Goal: Contribute content: Add original content to the website for others to see

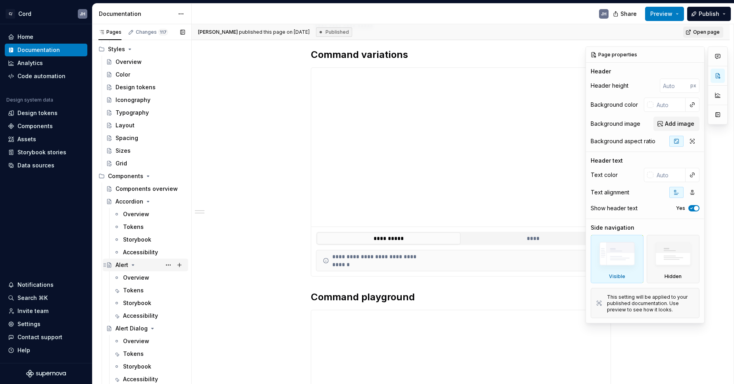
scroll to position [166, 0]
click at [143, 102] on div "Iconography" at bounding box center [132, 101] width 35 height 8
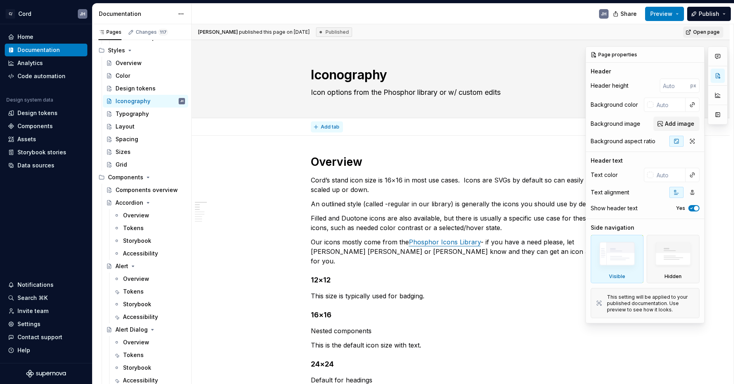
type textarea "*"
click at [328, 126] on span "Add tab" at bounding box center [330, 127] width 19 height 6
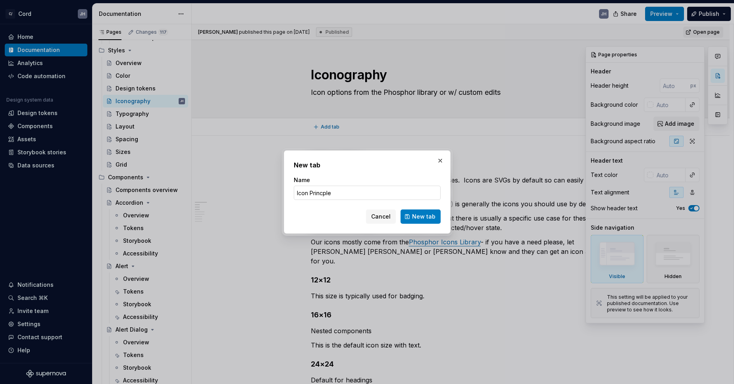
type input "Icon Princples"
click button "New tab" at bounding box center [420, 217] width 40 height 14
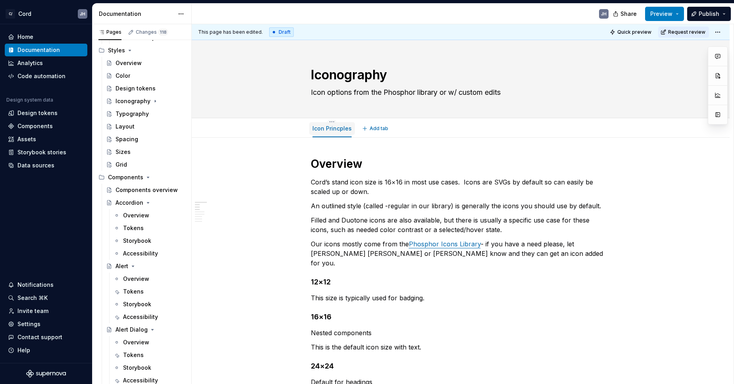
click at [327, 130] on link "Icon Princples" at bounding box center [331, 128] width 39 height 7
type textarea "*"
click at [377, 131] on span "Add tab" at bounding box center [378, 128] width 19 height 6
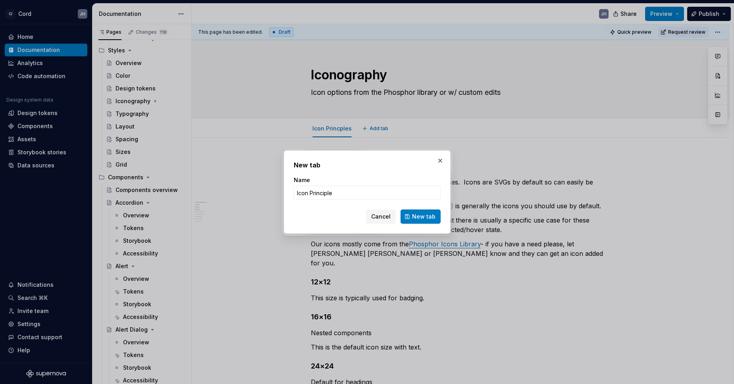
type input "Icon Principles"
click button "New tab" at bounding box center [420, 217] width 40 height 14
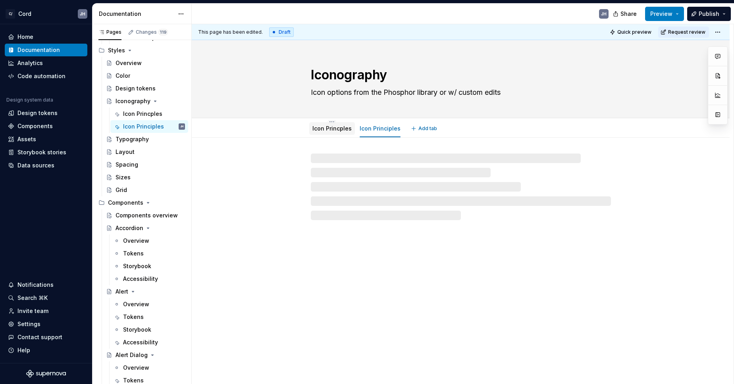
click at [340, 131] on link "Icon Princples" at bounding box center [331, 128] width 39 height 7
click at [0, 0] on button "Page tree" at bounding box center [0, 0] width 0 height 0
type textarea "*"
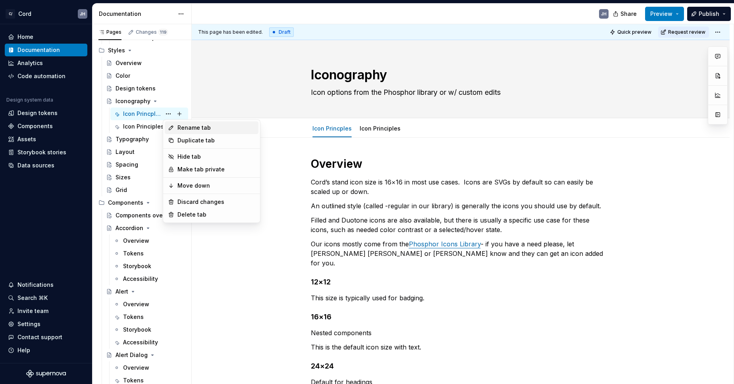
click at [181, 124] on div "Rename tab" at bounding box center [216, 128] width 78 height 8
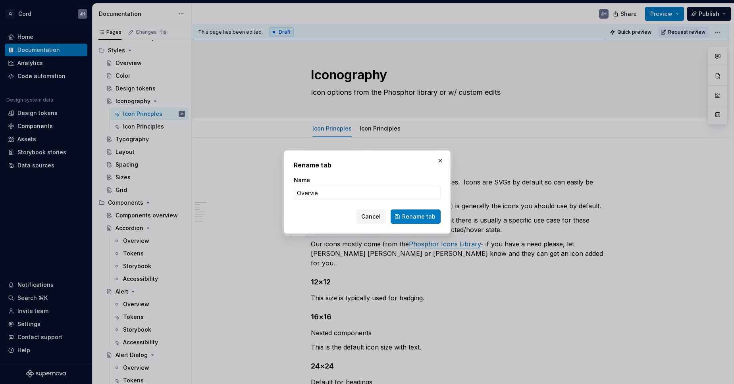
type input "Overview"
click button "Rename tab" at bounding box center [416, 217] width 50 height 14
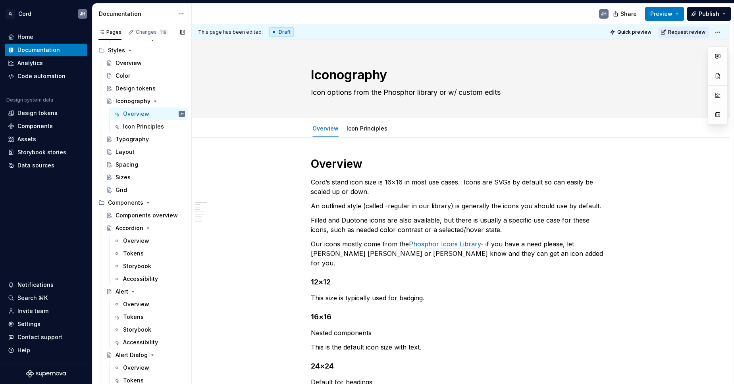
click at [0, 0] on button "Page tree" at bounding box center [0, 0] width 0 height 0
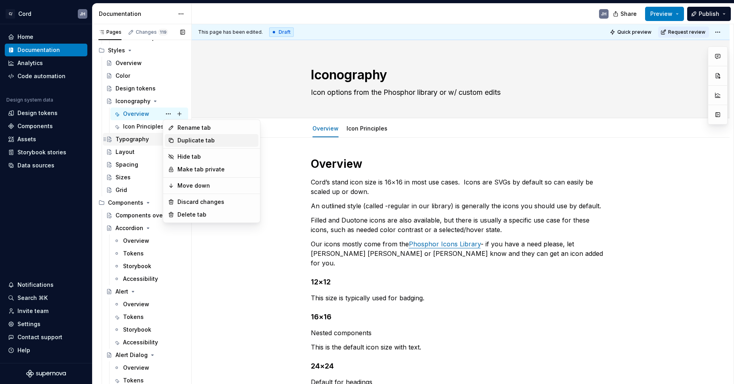
click at [179, 141] on div "Duplicate tab" at bounding box center [216, 141] width 78 height 8
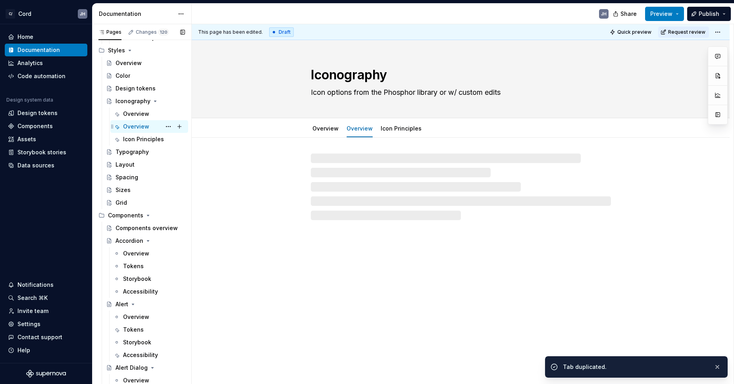
click at [134, 125] on div "Overview" at bounding box center [136, 127] width 26 height 8
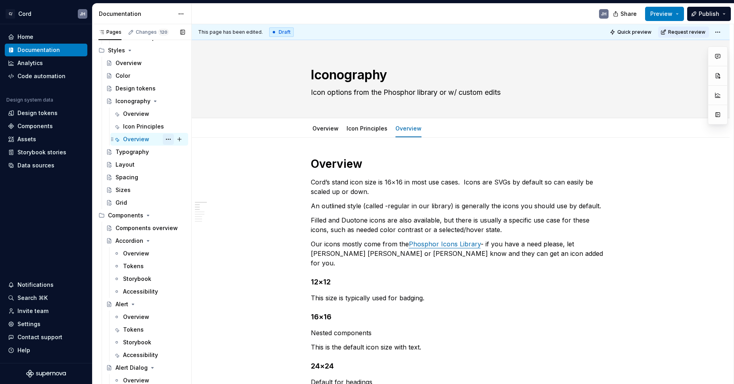
click at [169, 140] on button "Page tree" at bounding box center [168, 139] width 11 height 11
type textarea "*"
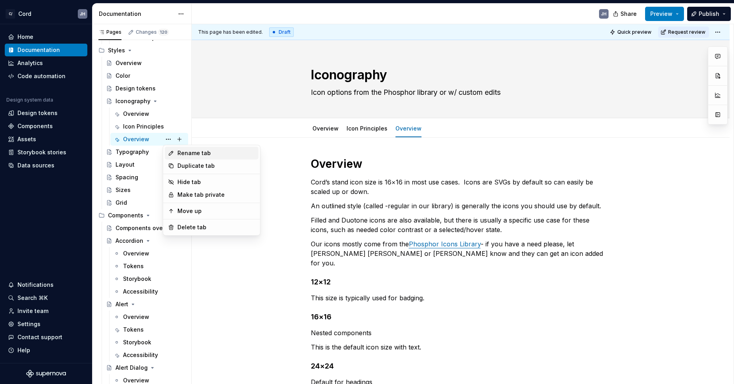
click at [174, 154] on icon at bounding box center [171, 153] width 6 height 6
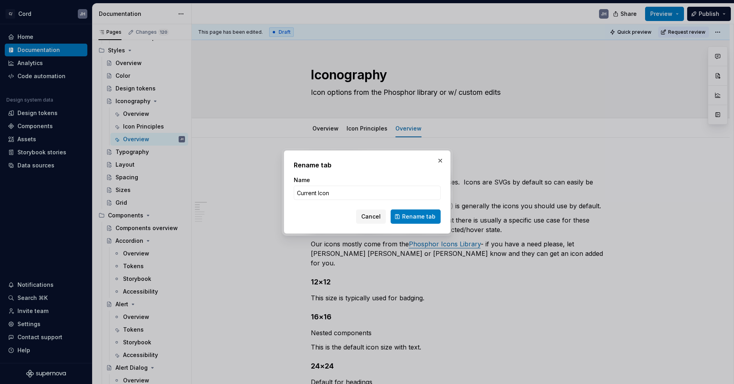
type input "Current Icons"
click button "Rename tab" at bounding box center [416, 217] width 50 height 14
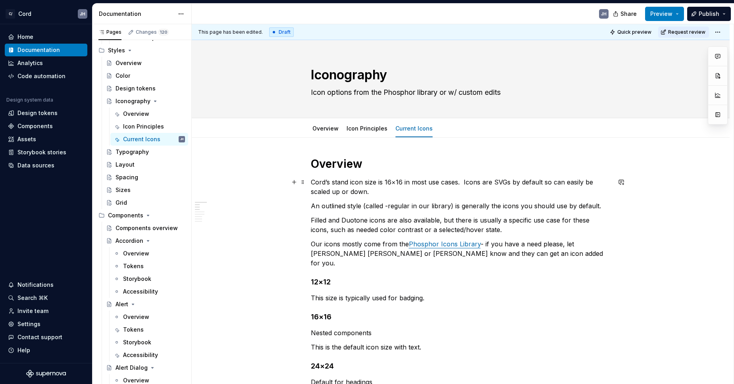
type textarea "*"
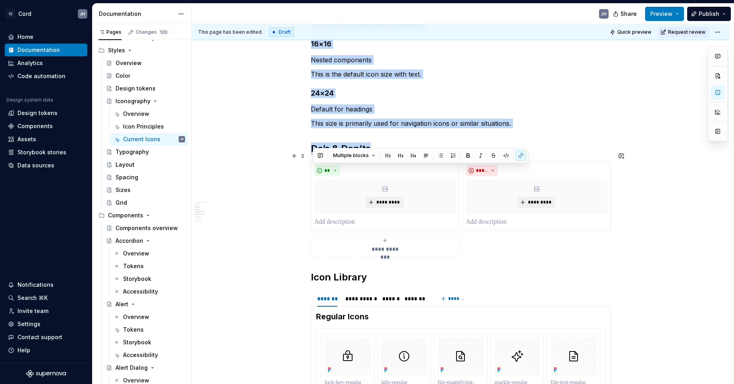
scroll to position [273, 0]
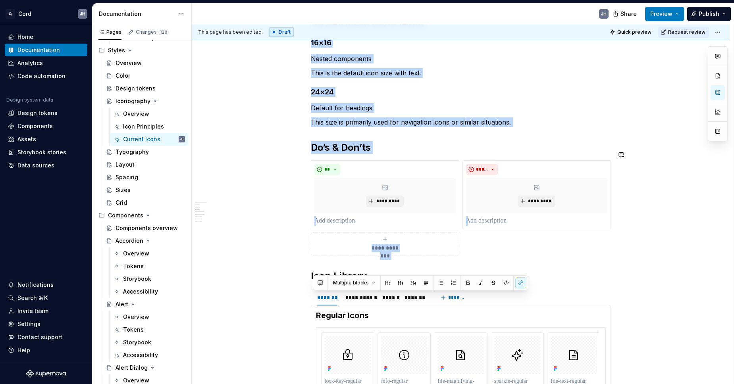
drag, startPoint x: 320, startPoint y: 191, endPoint x: 541, endPoint y: 253, distance: 229.2
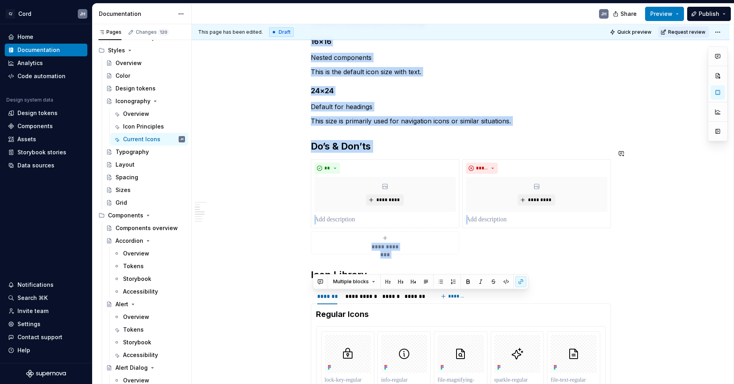
scroll to position [0, 0]
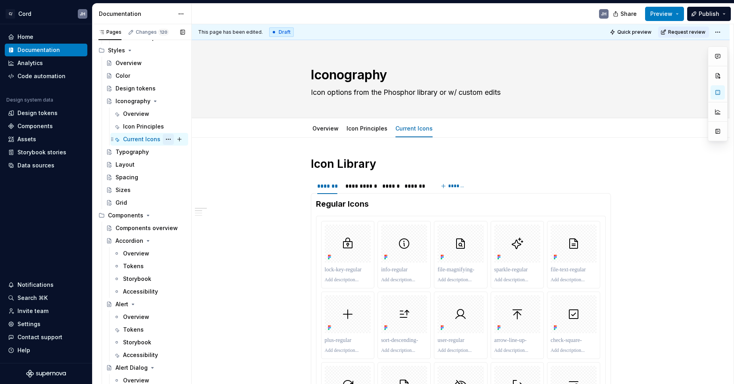
click at [167, 139] on button "Page tree" at bounding box center [168, 139] width 11 height 11
type textarea "*"
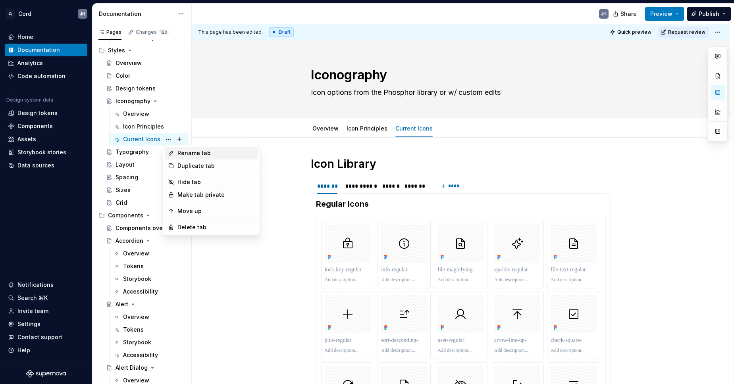
click at [194, 156] on div "Rename tab" at bounding box center [216, 153] width 78 height 8
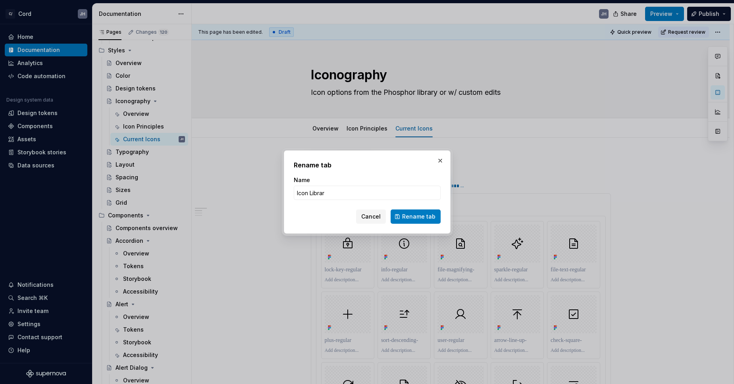
type input "Icon Library"
click button "Rename tab" at bounding box center [416, 217] width 50 height 14
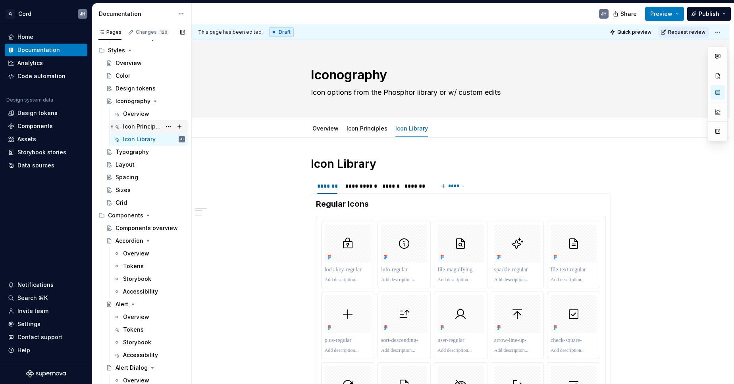
click at [144, 123] on div "Icon Principles" at bounding box center [142, 127] width 38 height 8
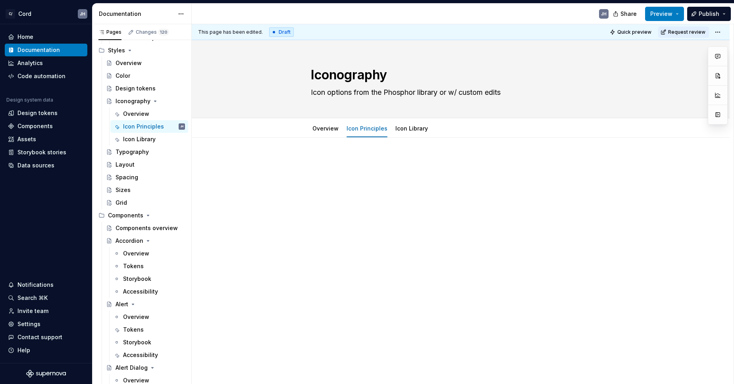
type textarea "*"
click at [340, 185] on div at bounding box center [461, 172] width 300 height 30
click at [340, 174] on div at bounding box center [461, 172] width 300 height 30
click at [361, 163] on p "CoverMyMed’s Icon Principles" at bounding box center [461, 162] width 300 height 10
click at [360, 164] on p "CoverMyMed’s Icon Principles" at bounding box center [461, 162] width 300 height 10
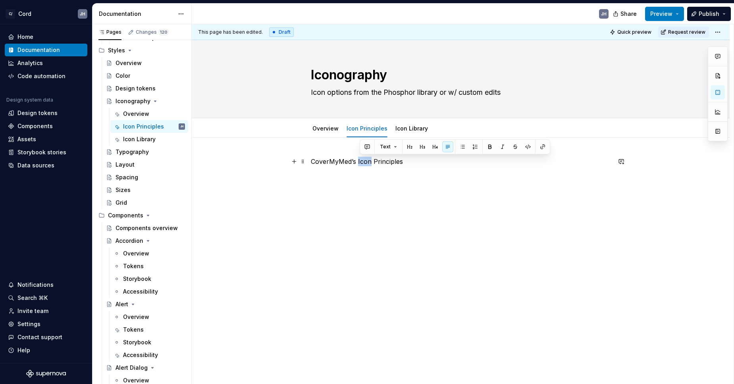
click at [360, 164] on p "CoverMyMed’s Icon Principles" at bounding box center [461, 162] width 300 height 10
click at [410, 147] on button "button" at bounding box center [409, 146] width 11 height 11
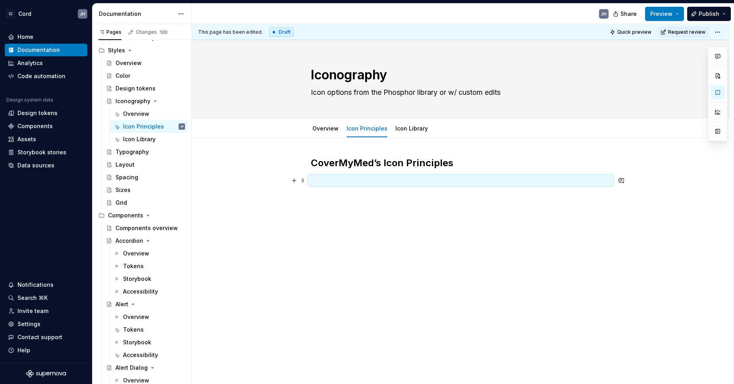
click at [393, 183] on p at bounding box center [461, 181] width 300 height 10
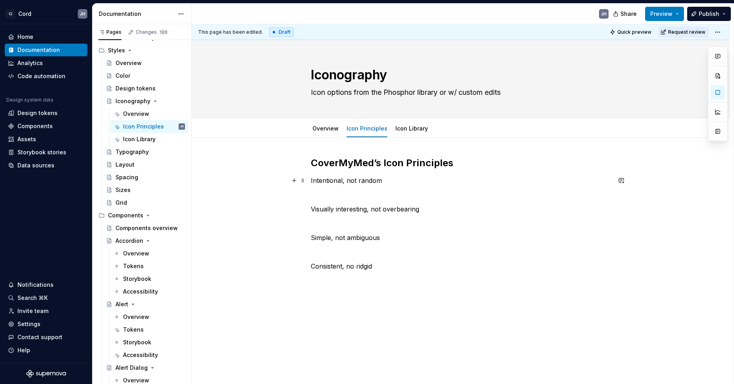
click at [349, 183] on p "Intentional, not random" at bounding box center [461, 181] width 300 height 10
click at [397, 167] on button "button" at bounding box center [397, 165] width 11 height 11
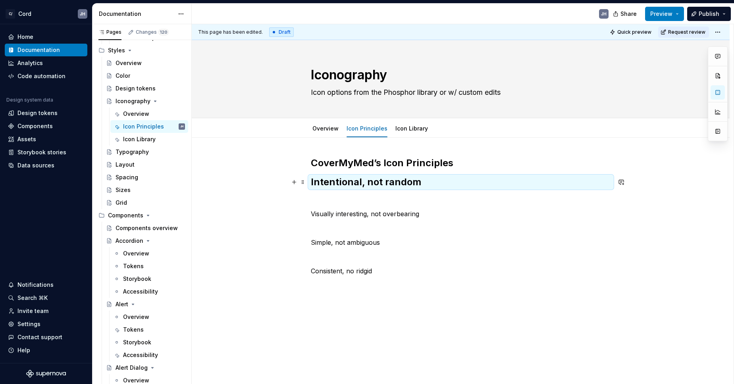
click at [385, 177] on h2 "Intentional, not random" at bounding box center [461, 182] width 300 height 13
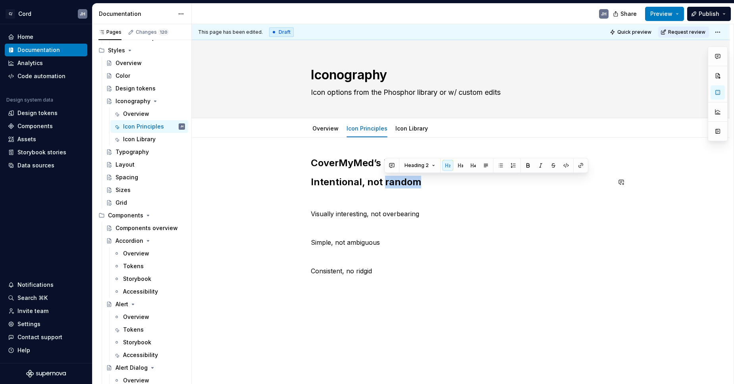
drag, startPoint x: 458, startPoint y: 166, endPoint x: 421, endPoint y: 191, distance: 44.6
click at [457, 166] on button "button" at bounding box center [460, 165] width 11 height 11
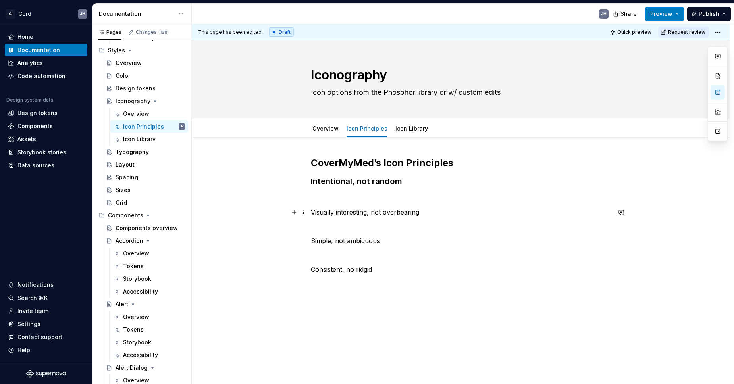
click at [377, 215] on p "Visually interesting, not overbearing" at bounding box center [461, 213] width 300 height 10
drag, startPoint x: 377, startPoint y: 215, endPoint x: 386, endPoint y: 213, distance: 9.3
click at [377, 215] on p "Visually interesting, not overbearing" at bounding box center [461, 213] width 300 height 10
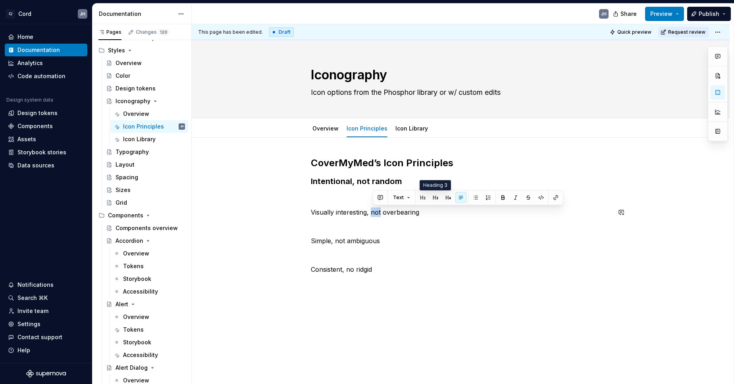
drag, startPoint x: 433, startPoint y: 197, endPoint x: 426, endPoint y: 204, distance: 9.6
click at [433, 197] on button "button" at bounding box center [435, 197] width 11 height 11
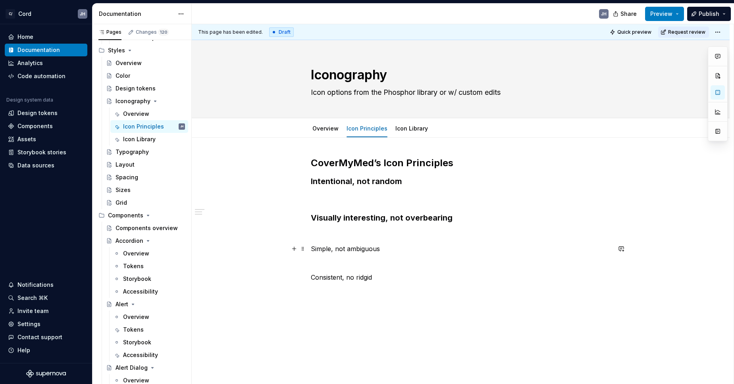
click at [357, 250] on p "Simple, not ambiguous" at bounding box center [461, 249] width 300 height 10
click at [410, 235] on button "button" at bounding box center [410, 234] width 11 height 11
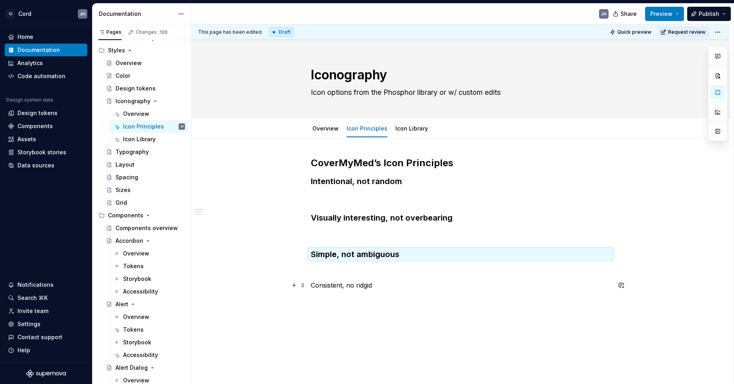
click at [343, 287] on p "Consistent, no ridgid" at bounding box center [461, 286] width 300 height 10
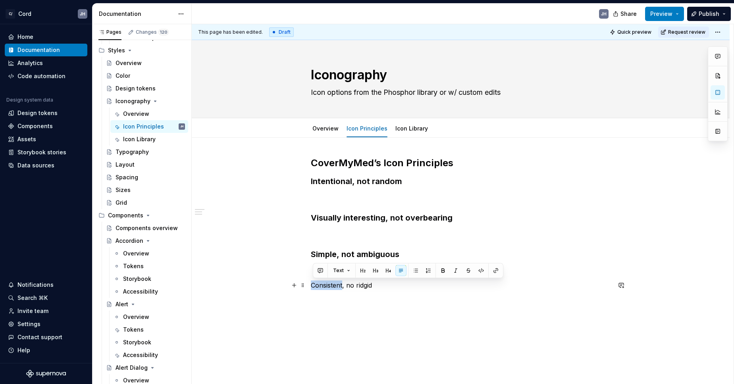
drag, startPoint x: 343, startPoint y: 287, endPoint x: 364, endPoint y: 287, distance: 21.8
click at [343, 287] on p "Consistent, no ridgid" at bounding box center [461, 286] width 300 height 10
drag, startPoint x: 374, startPoint y: 271, endPoint x: 376, endPoint y: 283, distance: 12.0
click at [374, 271] on button "button" at bounding box center [375, 270] width 11 height 11
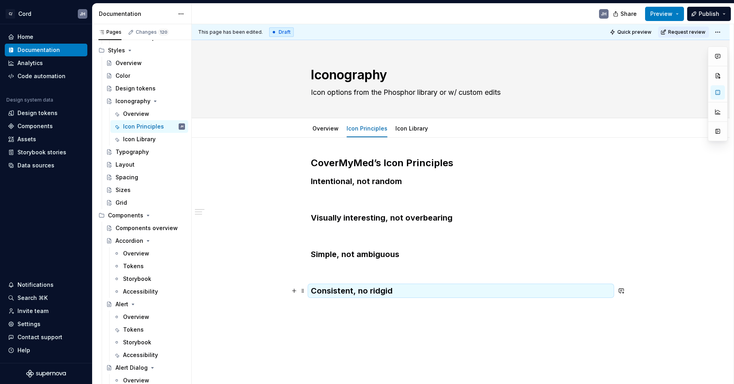
click at [382, 292] on h3 "Consistent, no ridgid" at bounding box center [461, 290] width 300 height 11
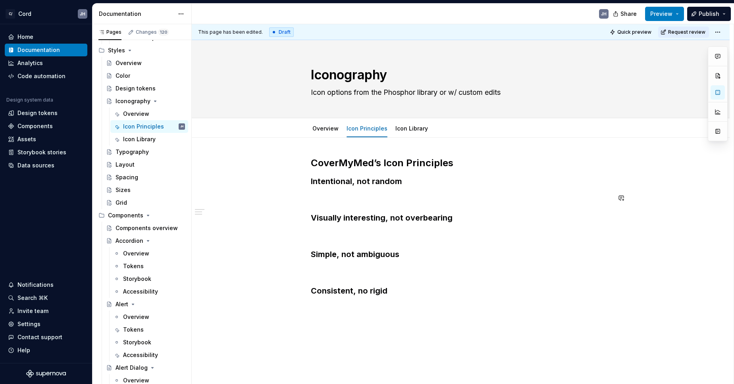
click at [356, 188] on div "CoverMyMed’s Icon Principles Intentional, not random Visually interesting, not …" at bounding box center [461, 227] width 300 height 140
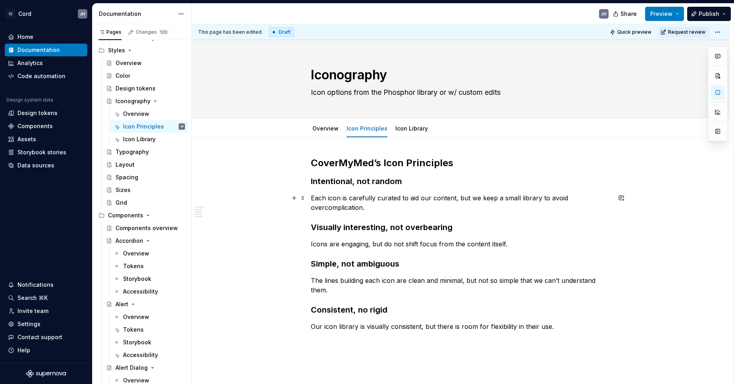
drag, startPoint x: 325, startPoint y: 206, endPoint x: 353, endPoint y: 203, distance: 28.4
click at [325, 206] on p "Each icon is carefully curated to aid our content, but we keep a small library …" at bounding box center [461, 202] width 300 height 19
drag, startPoint x: 727, startPoint y: 31, endPoint x: 722, endPoint y: 31, distance: 5.2
click at [727, 31] on div "This page has been edited. Draft Quick preview Request review" at bounding box center [461, 32] width 538 height 16
click at [722, 31] on html "C/ Cord JH Home Documentation Analytics Code automation Design system data Desi…" at bounding box center [367, 192] width 734 height 384
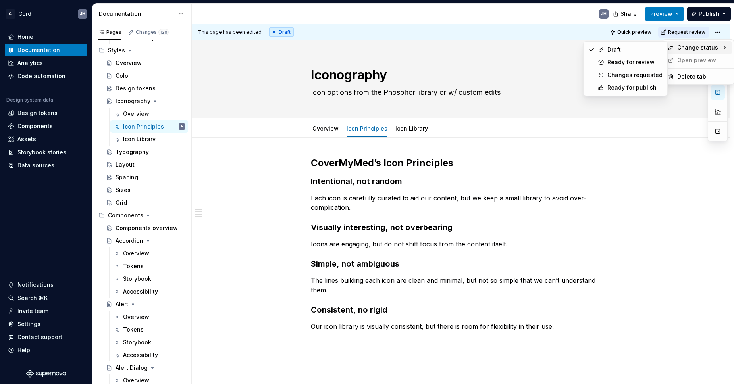
drag, startPoint x: 698, startPoint y: 45, endPoint x: 693, endPoint y: 45, distance: 4.8
click at [698, 45] on span "Change status" at bounding box center [697, 48] width 41 height 8
click at [637, 87] on div "Ready for publish" at bounding box center [634, 88] width 55 height 8
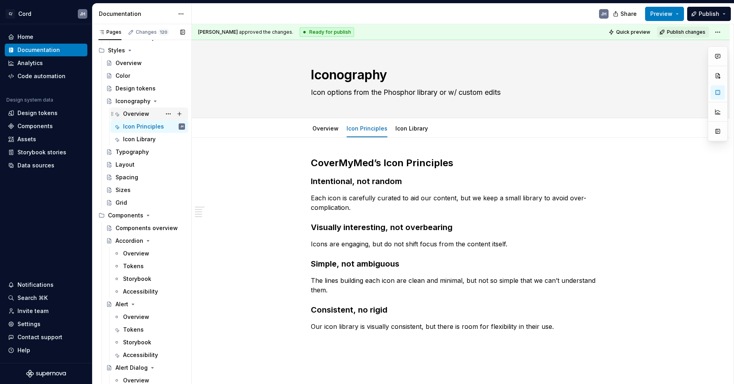
click at [158, 112] on div "Overview" at bounding box center [154, 113] width 62 height 11
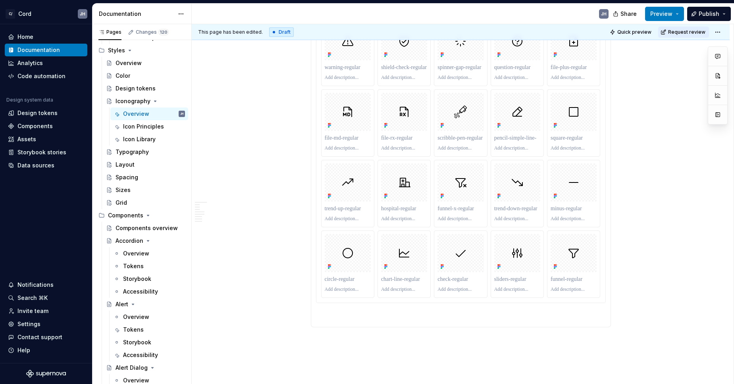
scroll to position [1810, 0]
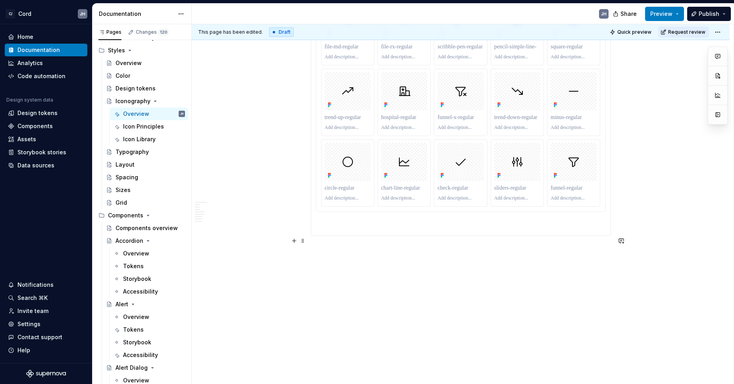
type textarea "*"
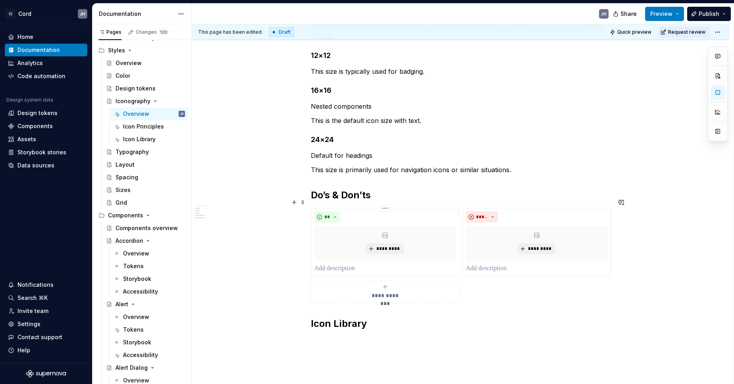
scroll to position [221, 0]
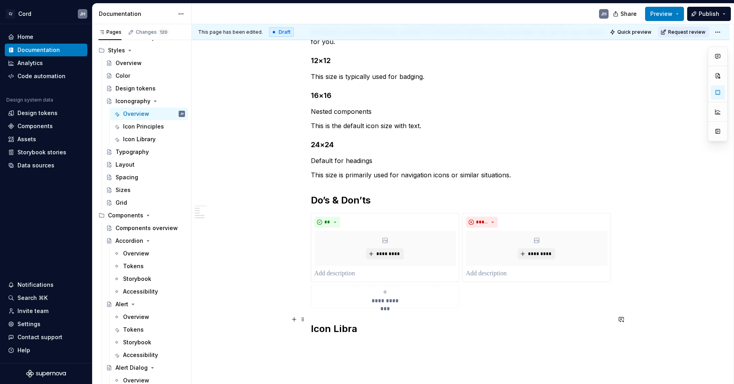
click at [305, 319] on div "This page has been edited. Draft Quick preview Request review Iconography Icon …" at bounding box center [463, 204] width 542 height 360
click at [305, 319] on span at bounding box center [303, 319] width 6 height 11
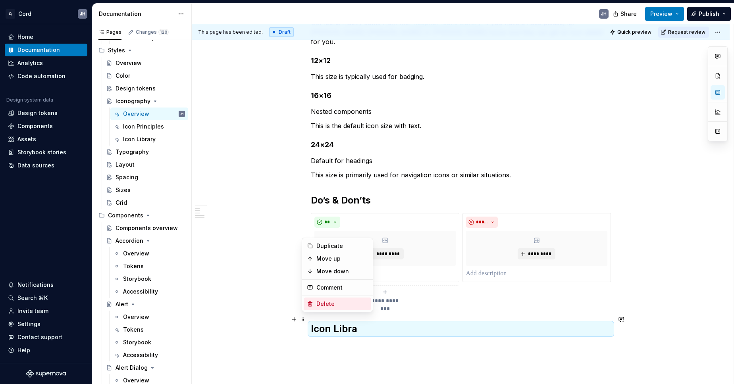
click at [318, 303] on div "Delete" at bounding box center [342, 304] width 52 height 8
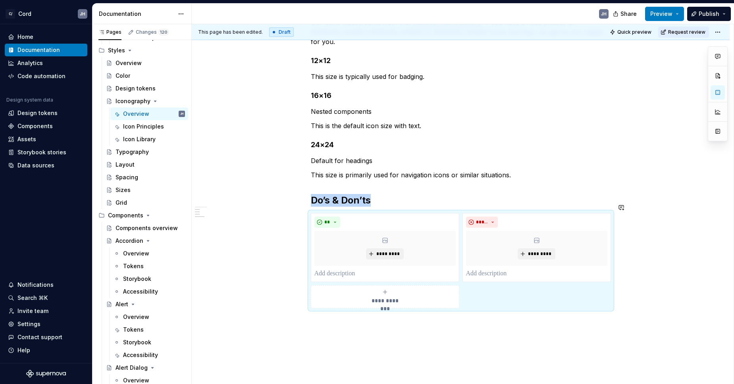
click at [318, 320] on div "**********" at bounding box center [461, 174] width 538 height 517
click at [721, 29] on html "C/ Cord JH Home Documentation Analytics Code automation Design system data Desi…" at bounding box center [367, 192] width 734 height 384
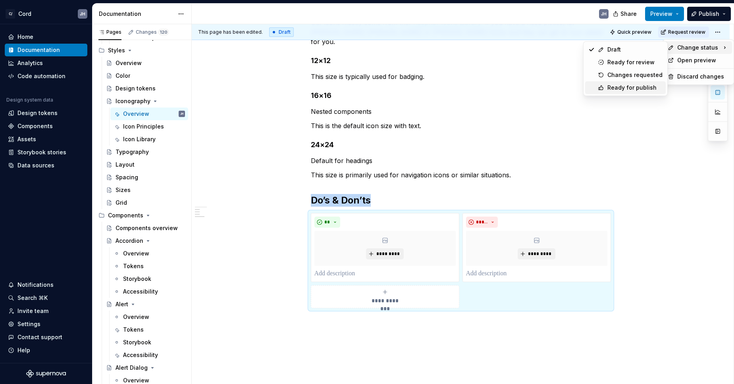
drag, startPoint x: 634, startPoint y: 89, endPoint x: 409, endPoint y: 109, distance: 225.5
click at [634, 89] on div "Ready for publish" at bounding box center [634, 88] width 55 height 8
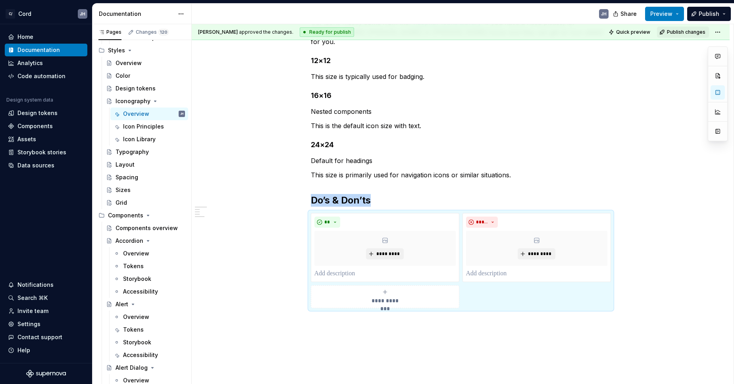
scroll to position [49, 0]
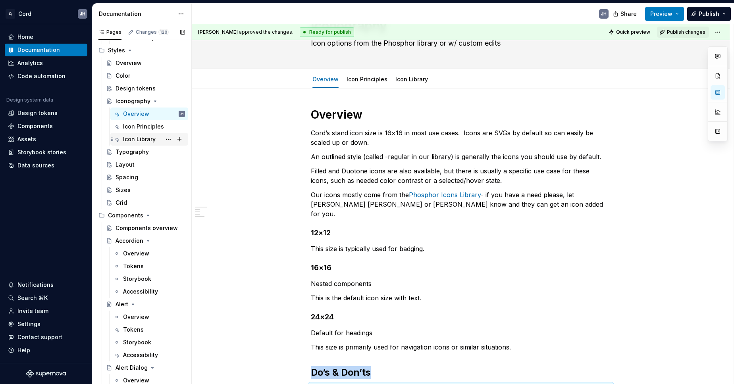
click at [143, 138] on div "Icon Library" at bounding box center [139, 139] width 33 height 8
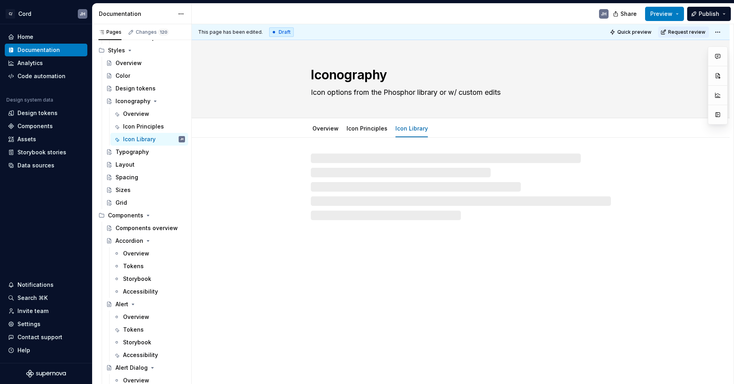
click at [719, 29] on html "C/ Cord JH Home Documentation Analytics Code automation Design system data Desi…" at bounding box center [367, 192] width 734 height 384
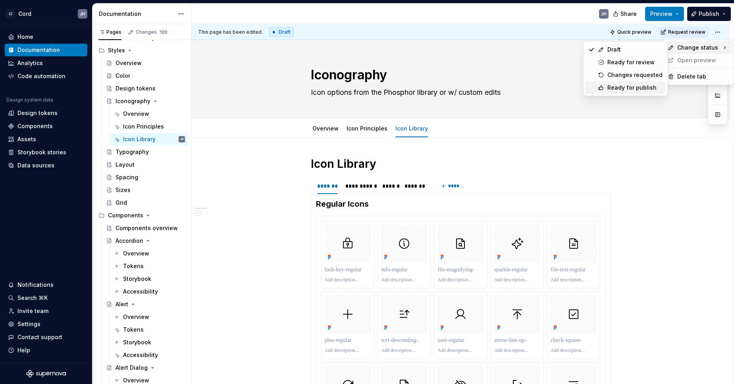
click at [625, 89] on div "Ready for publish" at bounding box center [634, 88] width 55 height 8
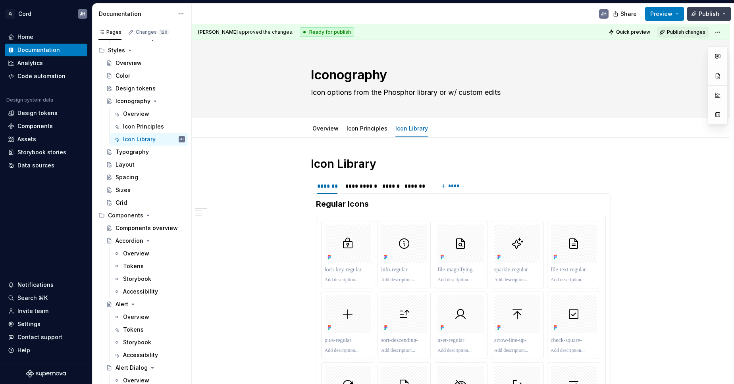
click at [704, 14] on span "Publish" at bounding box center [709, 14] width 21 height 8
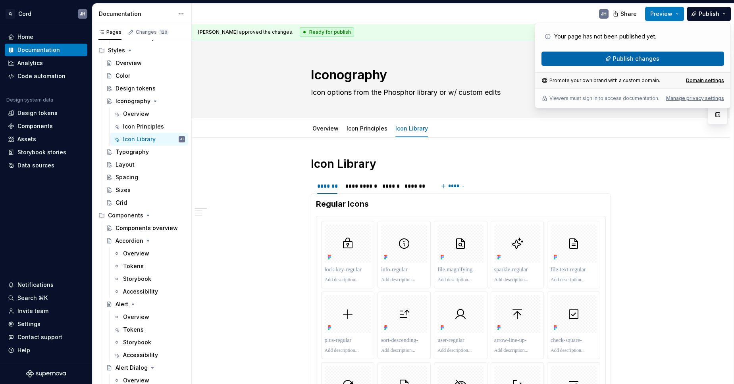
click at [643, 60] on span "Publish changes" at bounding box center [636, 59] width 46 height 8
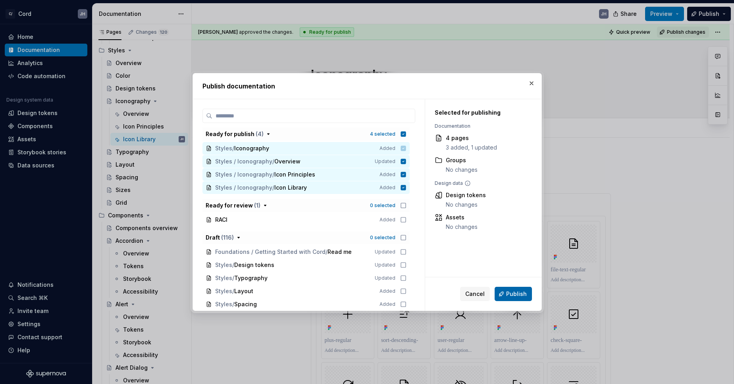
click at [507, 293] on span "Publish" at bounding box center [516, 294] width 21 height 8
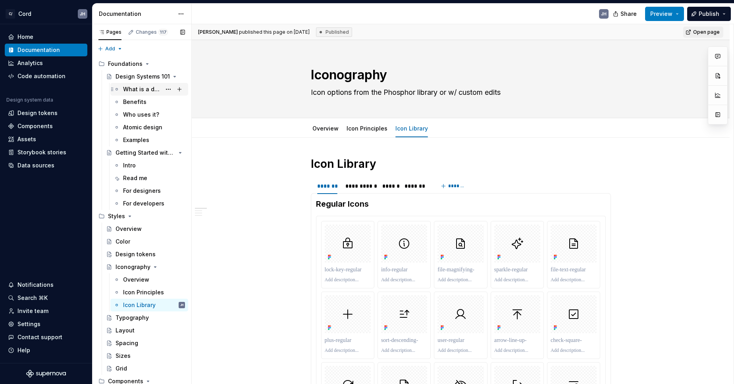
click at [138, 89] on div "What is a design system?" at bounding box center [142, 89] width 38 height 8
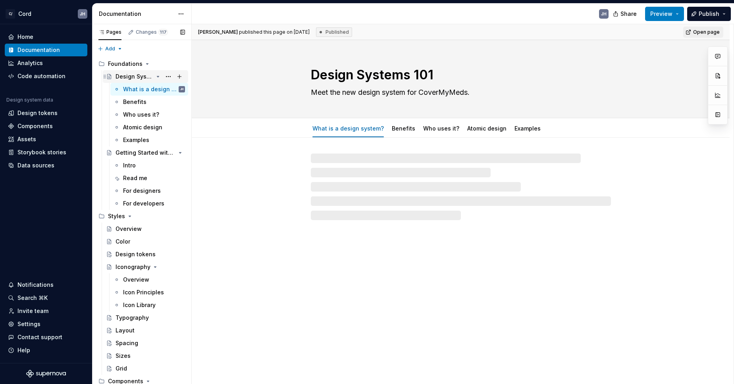
click at [135, 77] on div "Design Systems 101" at bounding box center [134, 77] width 38 height 8
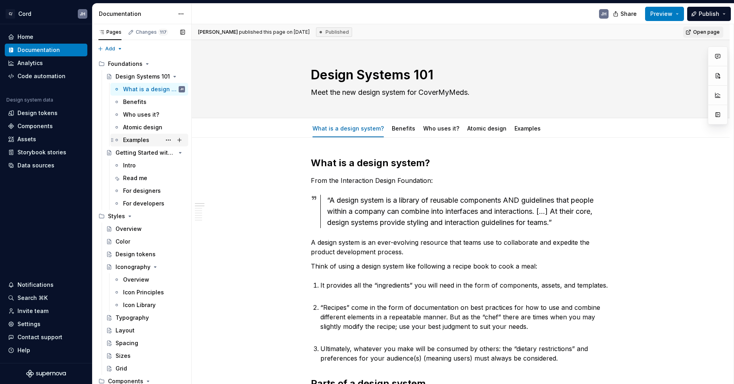
click at [133, 140] on div "Examples" at bounding box center [136, 140] width 26 height 8
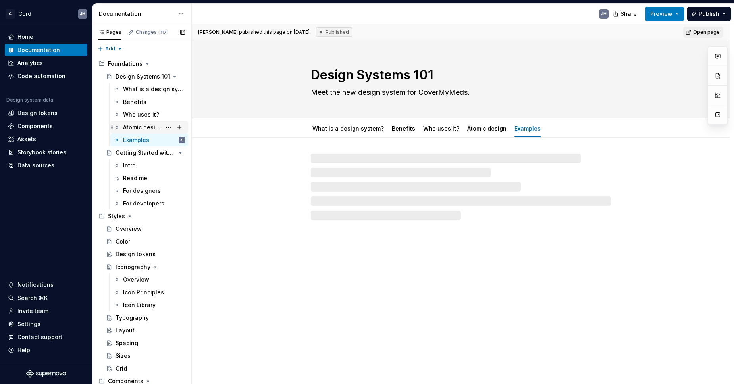
click at [137, 129] on div "Atomic design" at bounding box center [142, 127] width 38 height 8
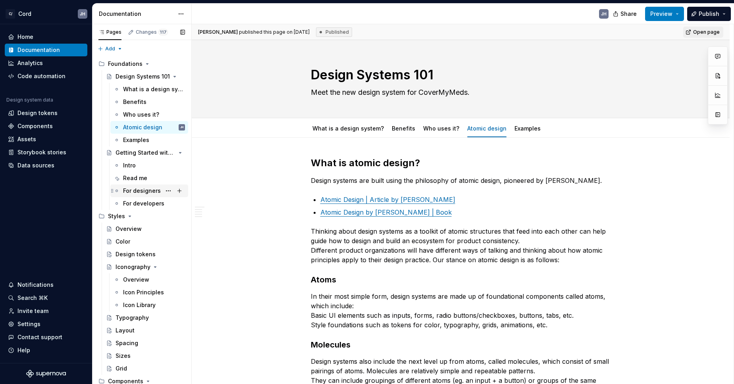
click at [128, 192] on div "For designers" at bounding box center [142, 191] width 38 height 8
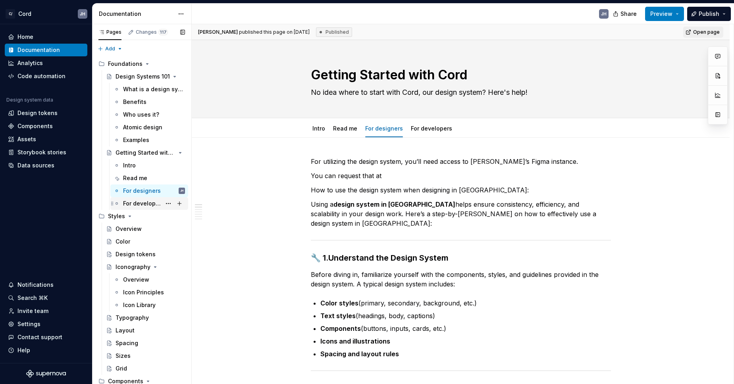
click at [140, 202] on div "For developers" at bounding box center [142, 204] width 38 height 8
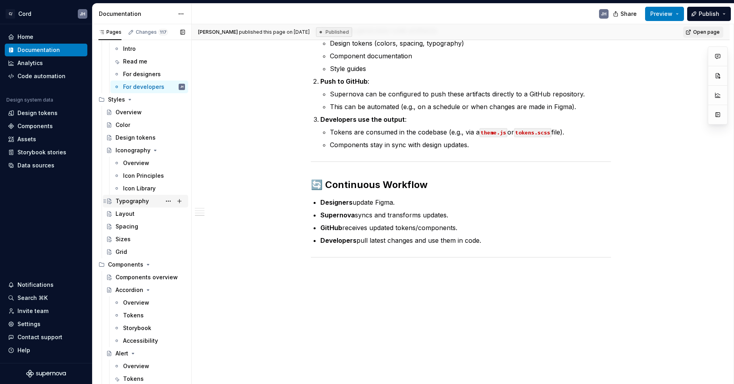
scroll to position [118, 0]
click at [128, 158] on div "Overview" at bounding box center [136, 162] width 26 height 8
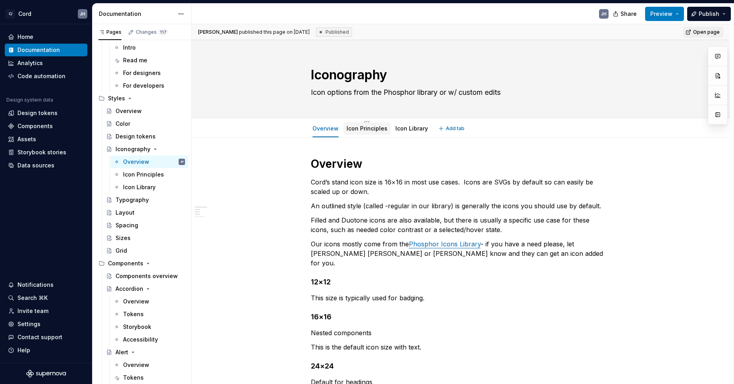
click at [377, 124] on div "Icon Principles" at bounding box center [366, 129] width 41 height 10
click at [375, 129] on link "Icon Principles" at bounding box center [366, 128] width 41 height 7
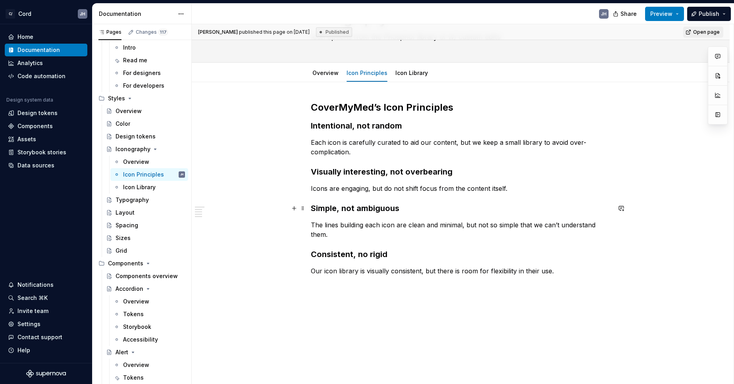
scroll to position [55, 0]
click at [413, 75] on link "Icon Library" at bounding box center [411, 73] width 33 height 7
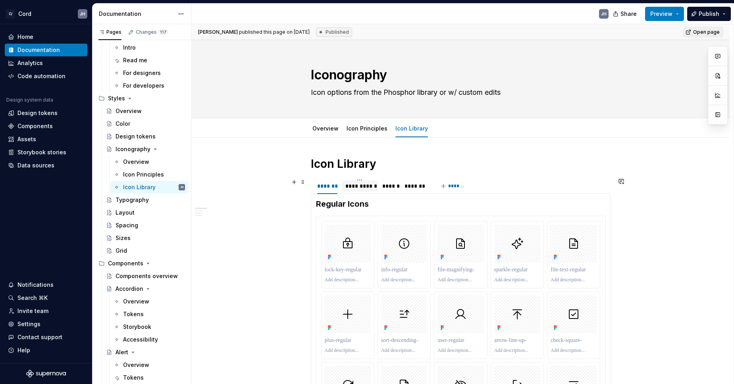
click at [364, 187] on div "**********" at bounding box center [359, 186] width 29 height 8
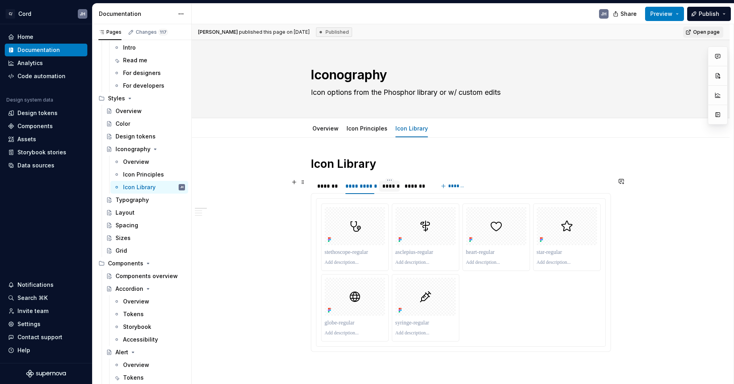
click at [394, 189] on div "******" at bounding box center [389, 186] width 14 height 8
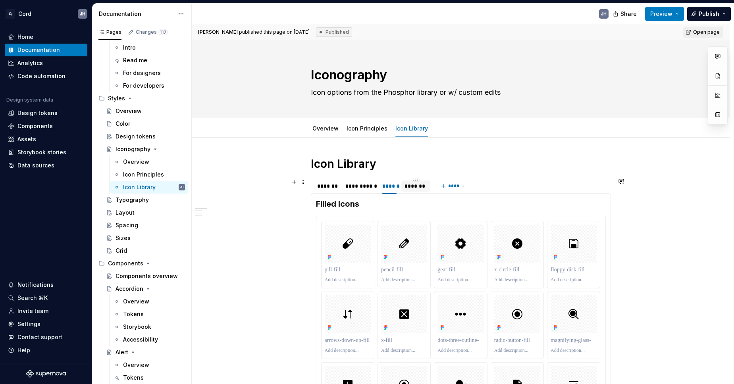
click at [419, 187] on div "*******" at bounding box center [415, 186] width 23 height 8
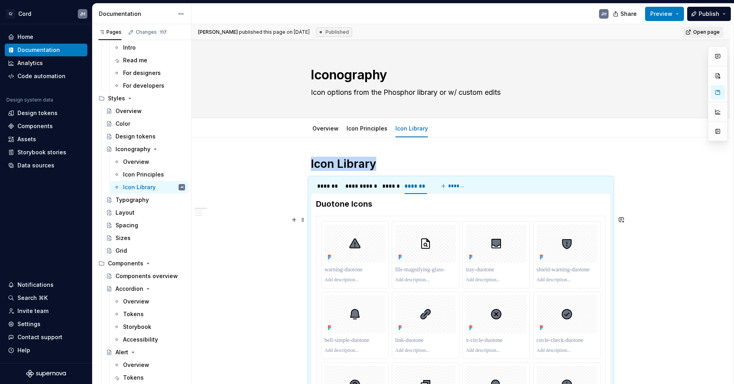
scroll to position [33, 0]
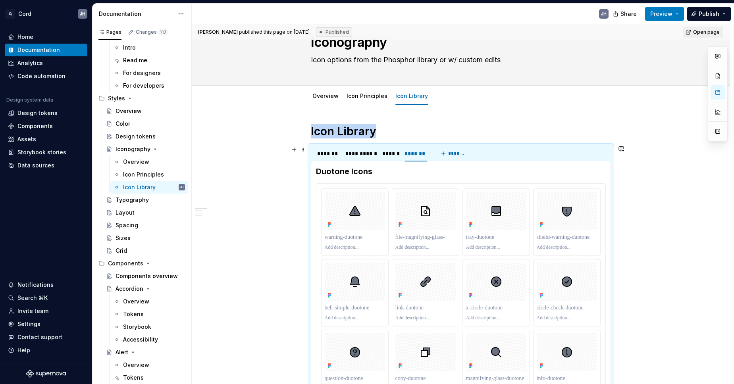
click at [536, 147] on div "**********" at bounding box center [461, 154] width 300 height 16
drag, startPoint x: 536, startPoint y: 147, endPoint x: 542, endPoint y: 148, distance: 6.0
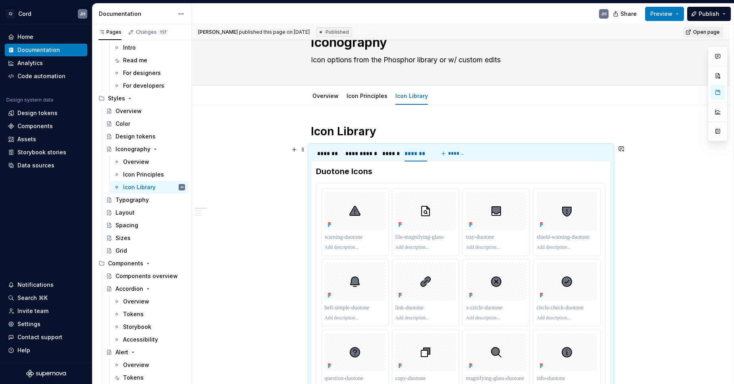
click at [536, 147] on div "**********" at bounding box center [461, 154] width 300 height 16
click at [304, 150] on span at bounding box center [303, 149] width 6 height 11
click at [275, 187] on div "**********" at bounding box center [463, 204] width 542 height 360
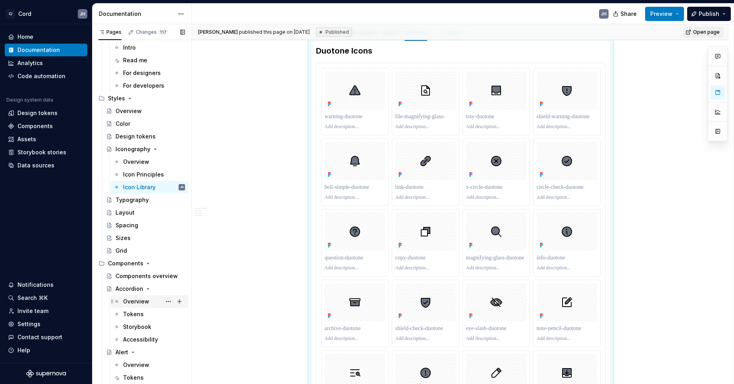
scroll to position [181, 0]
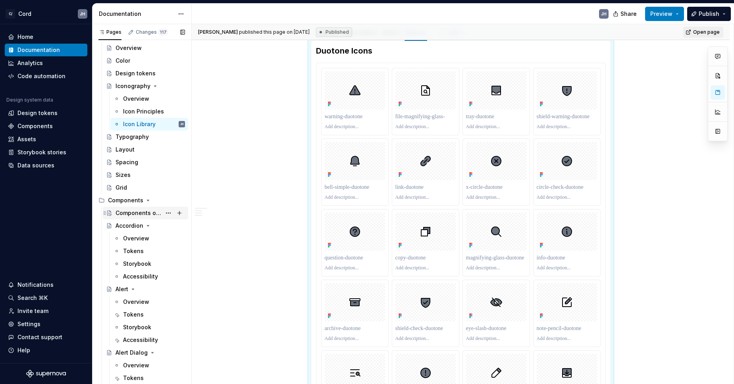
click at [127, 211] on div "Components overview" at bounding box center [138, 213] width 46 height 8
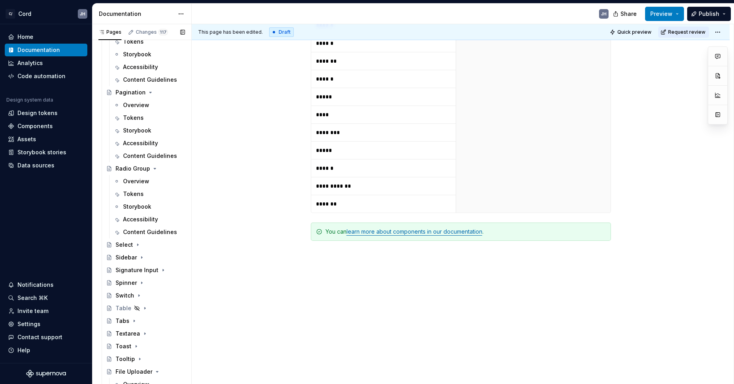
scroll to position [1932, 0]
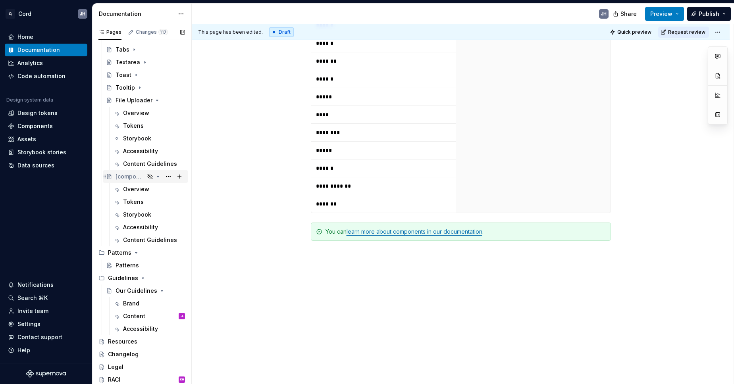
click at [129, 175] on div "[component name]" at bounding box center [129, 177] width 29 height 8
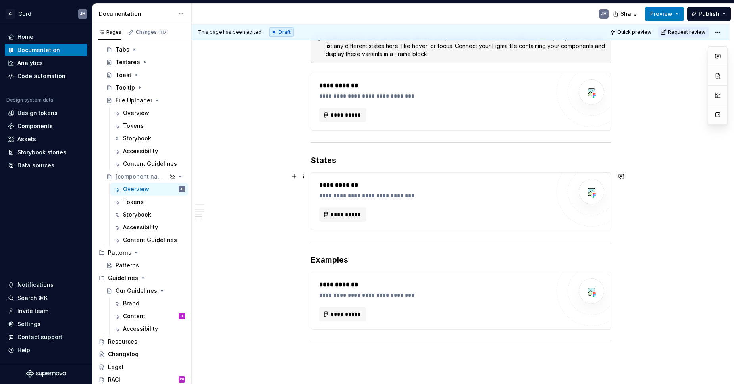
scroll to position [725, 0]
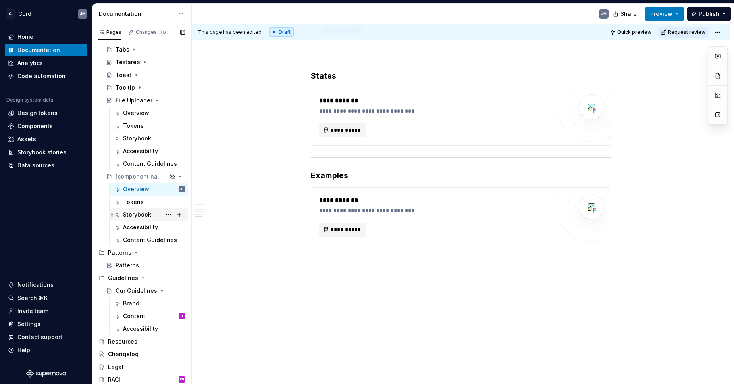
click at [137, 216] on div "Storybook" at bounding box center [137, 215] width 28 height 8
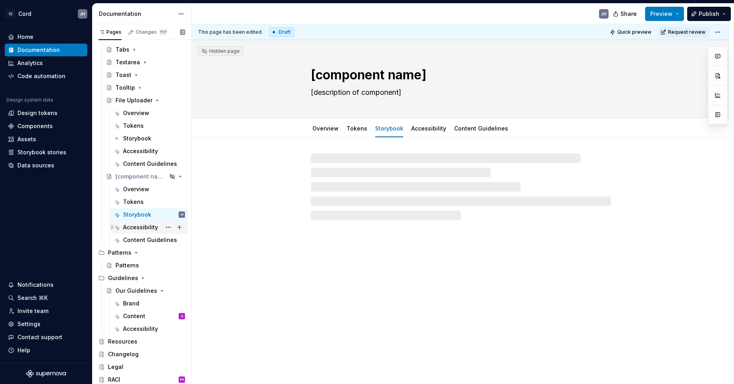
click at [137, 228] on div "Accessibility" at bounding box center [140, 227] width 35 height 8
click at [135, 243] on div "Content Guidelines" at bounding box center [142, 240] width 38 height 8
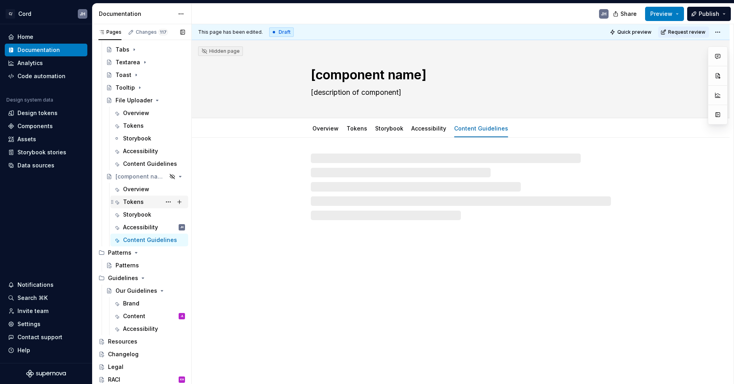
click at [127, 201] on div "Tokens" at bounding box center [133, 202] width 21 height 8
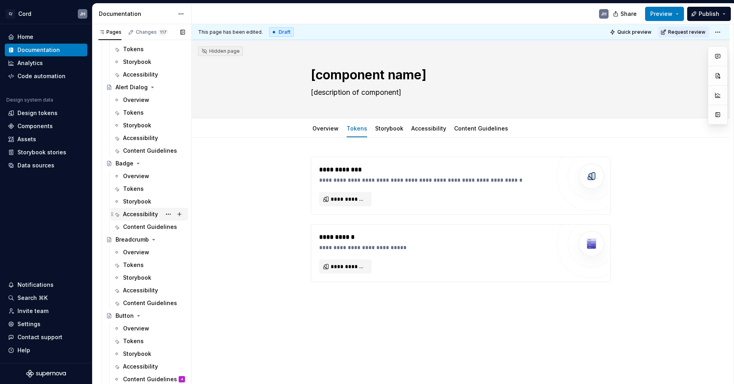
scroll to position [516, 0]
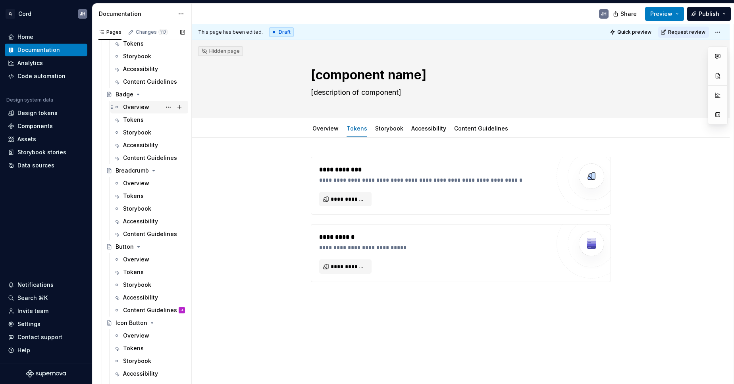
click at [132, 101] on div "Overview" at bounding box center [149, 107] width 78 height 13
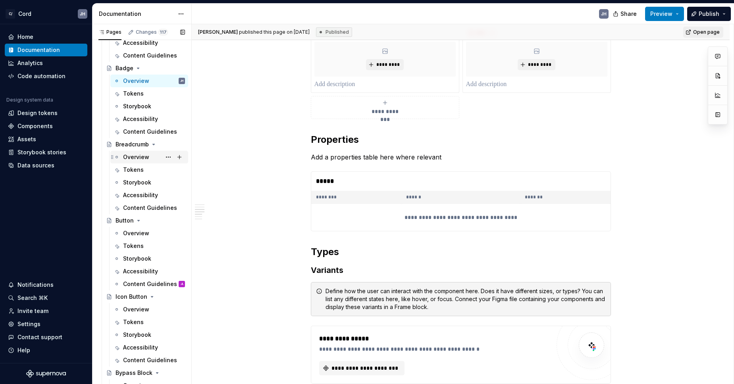
scroll to position [549, 0]
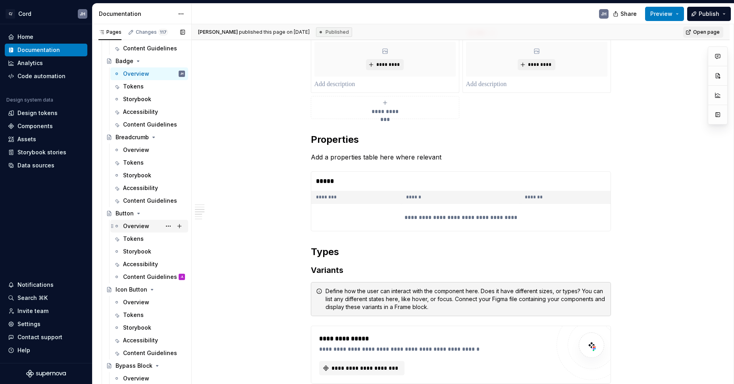
click at [139, 224] on div "Overview" at bounding box center [136, 226] width 26 height 8
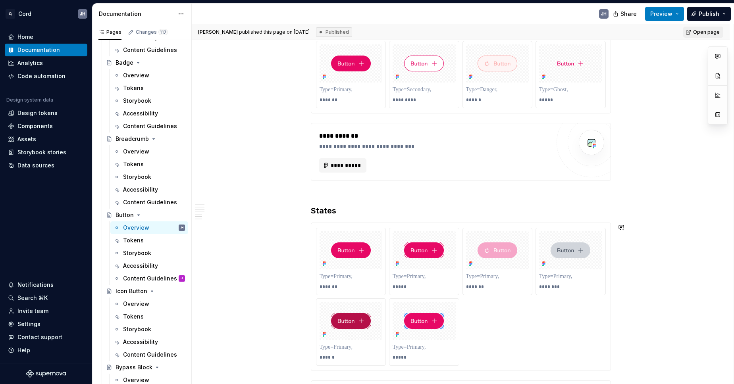
scroll to position [847, 0]
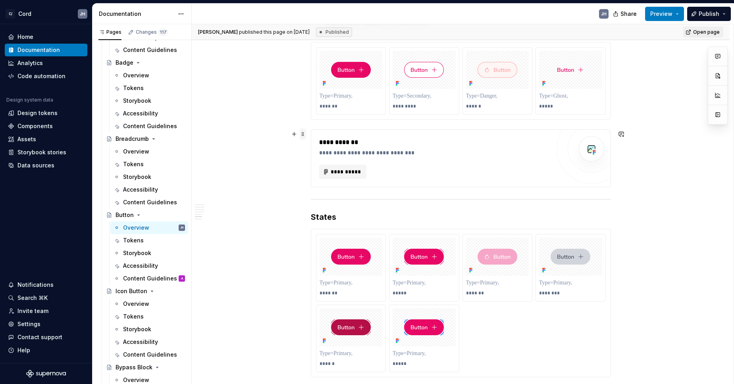
click at [304, 132] on span at bounding box center [303, 134] width 6 height 11
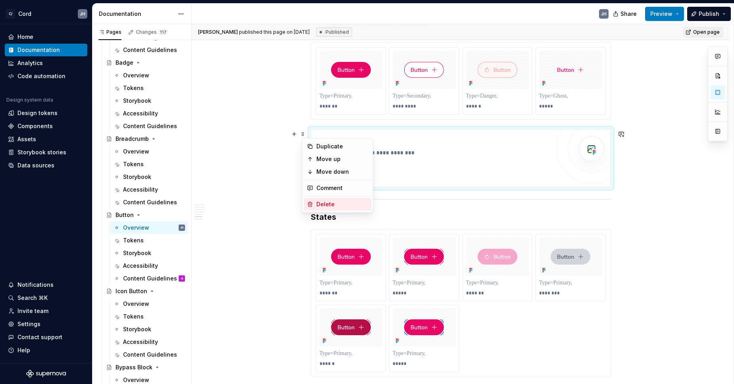
click at [320, 204] on div "Delete" at bounding box center [342, 204] width 52 height 8
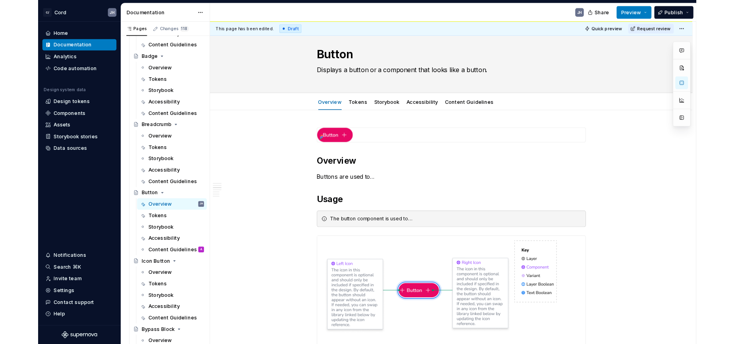
scroll to position [0, 0]
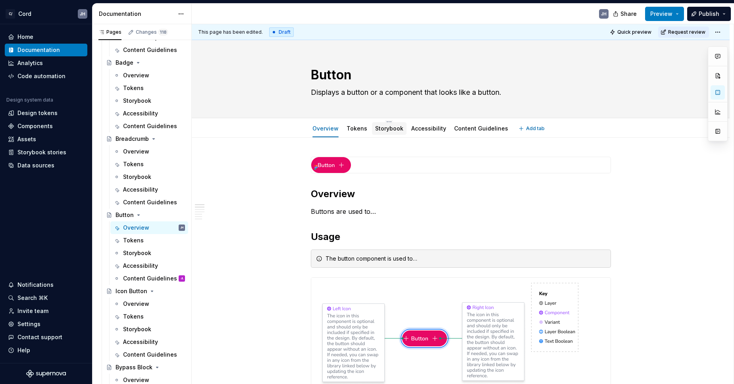
click at [400, 129] on link "Storybook" at bounding box center [389, 128] width 28 height 7
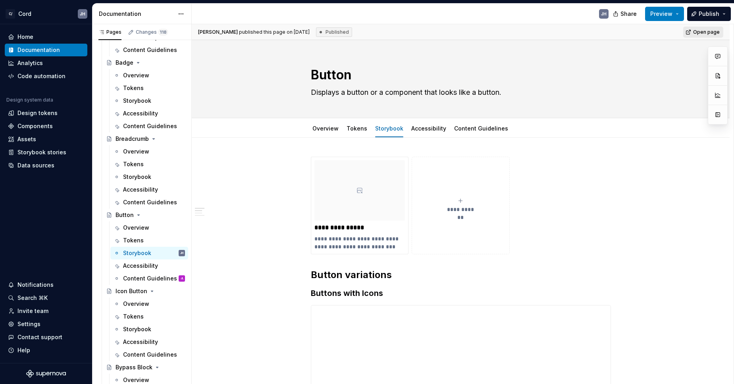
click at [697, 28] on link "Open page" at bounding box center [703, 32] width 40 height 11
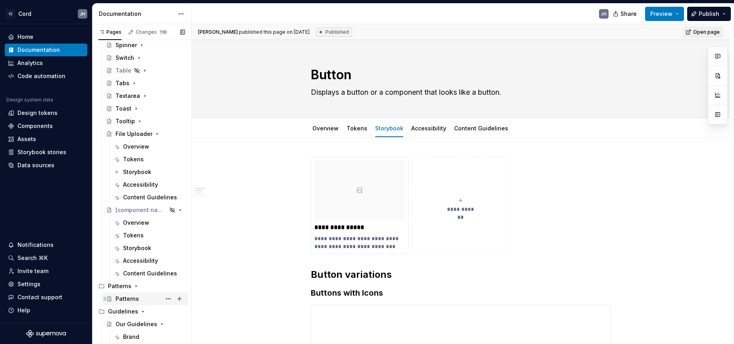
scroll to position [1972, 0]
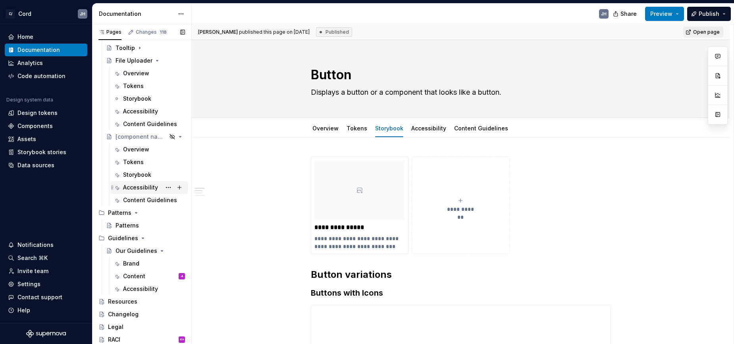
click at [125, 235] on div "Guidelines" at bounding box center [146, 239] width 77 height 8
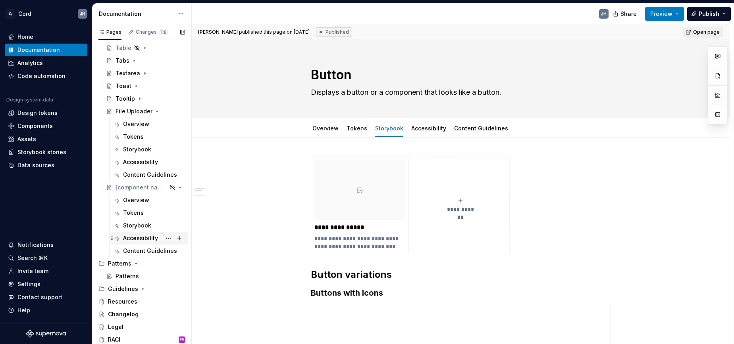
scroll to position [1921, 0]
click at [123, 290] on div "Guidelines" at bounding box center [123, 289] width 30 height 8
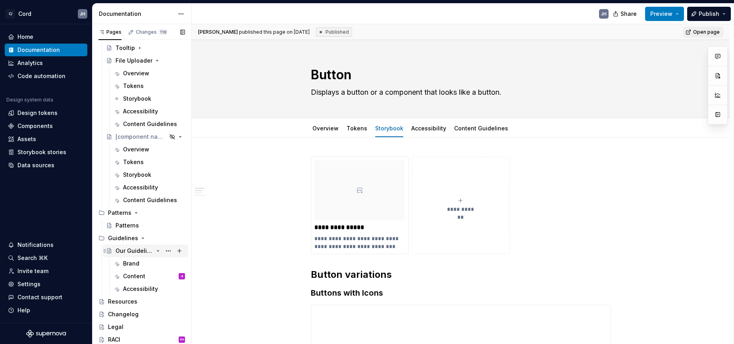
click at [137, 252] on div "Our Guidelines" at bounding box center [134, 251] width 38 height 8
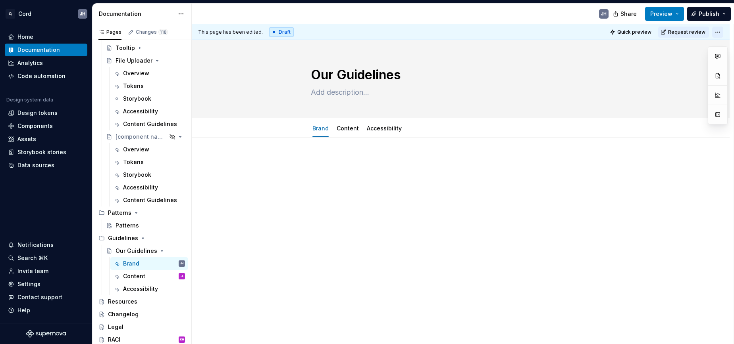
click at [719, 31] on html "C/ Cord JH Home Documentation Analytics Code automation Design system data Desi…" at bounding box center [367, 172] width 734 height 344
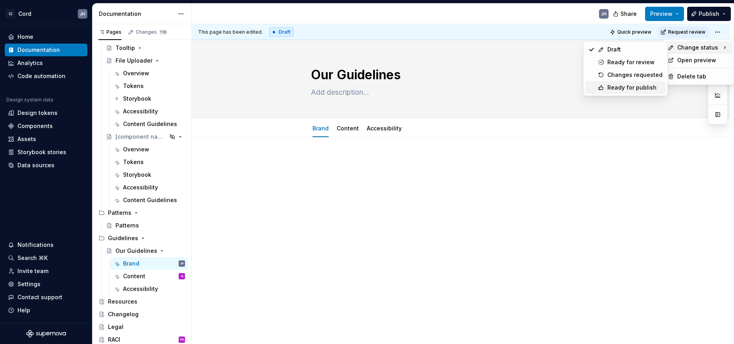
drag, startPoint x: 619, startPoint y: 88, endPoint x: 416, endPoint y: 184, distance: 224.2
click at [619, 88] on div "Ready for publish" at bounding box center [634, 88] width 55 height 8
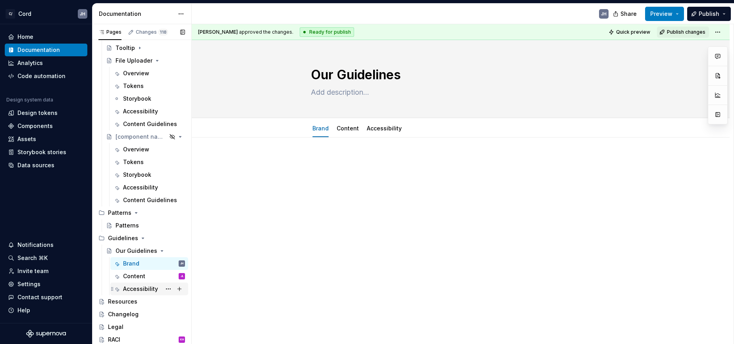
click at [136, 286] on div "Accessibility" at bounding box center [140, 289] width 35 height 8
click at [132, 273] on div "Content" at bounding box center [134, 277] width 22 height 8
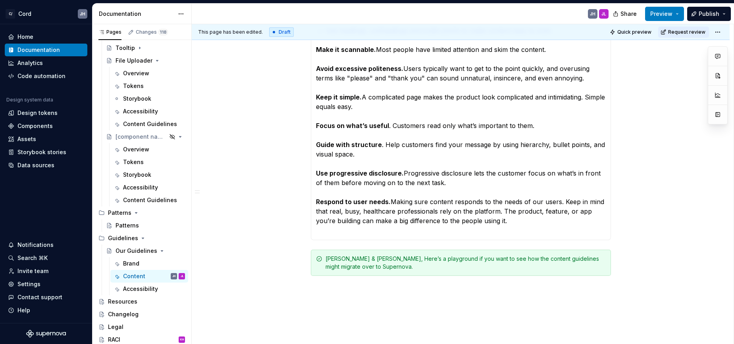
scroll to position [533, 0]
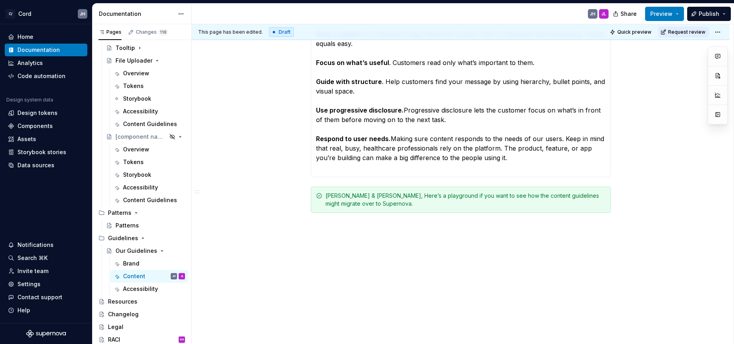
click at [720, 35] on html "C/ Cord JH Home Documentation Analytics Code automation Design system data Desi…" at bounding box center [367, 172] width 734 height 344
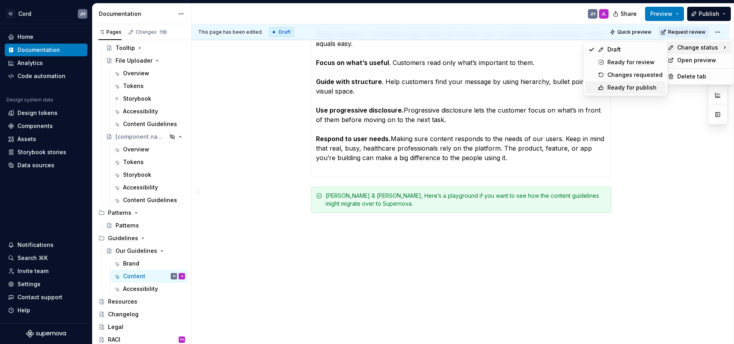
drag, startPoint x: 626, startPoint y: 87, endPoint x: 580, endPoint y: 91, distance: 46.6
click at [626, 87] on div "Ready for publish" at bounding box center [634, 88] width 55 height 8
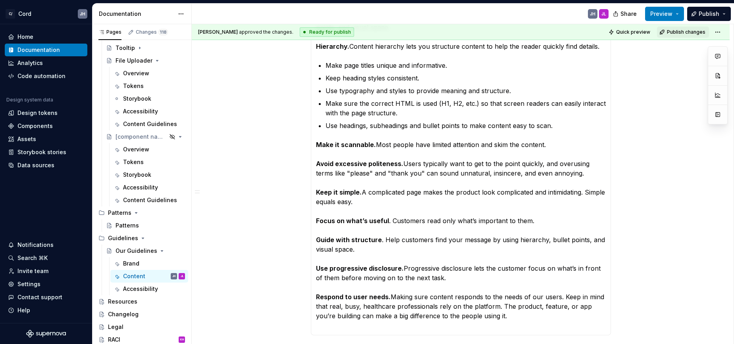
scroll to position [0, 0]
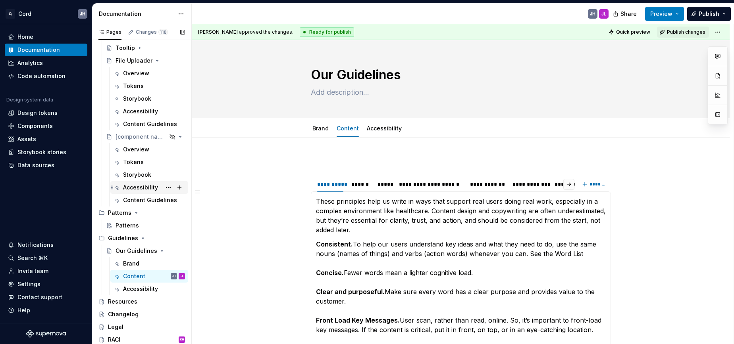
click at [131, 186] on div "Accessibility" at bounding box center [140, 188] width 35 height 8
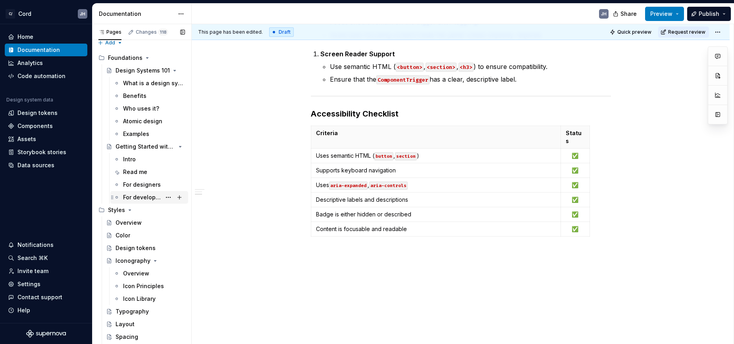
scroll to position [6, 0]
click at [116, 212] on div "Styles" at bounding box center [116, 210] width 17 height 8
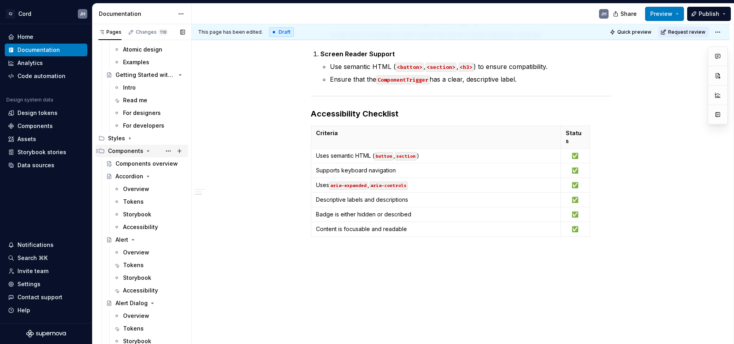
scroll to position [79, 0]
click at [131, 137] on icon "Page tree" at bounding box center [130, 138] width 6 height 6
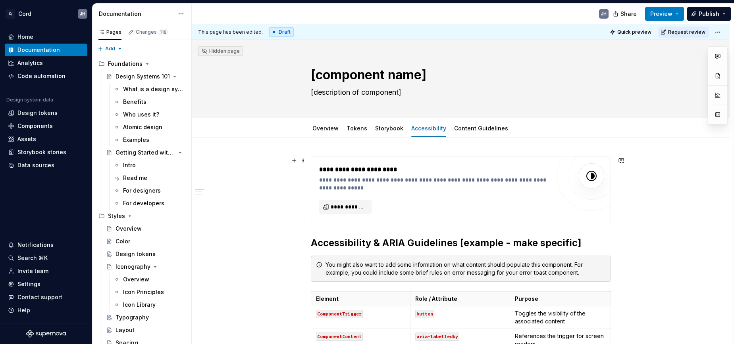
scroll to position [0, 0]
type textarea "*"
